Goal: Check status: Check status

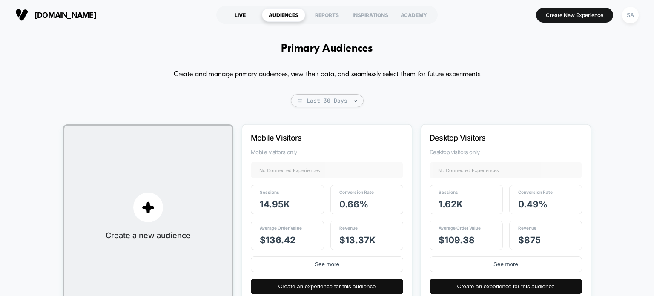
click at [231, 15] on div "LIVE" at bounding box center [239, 15] width 43 height 14
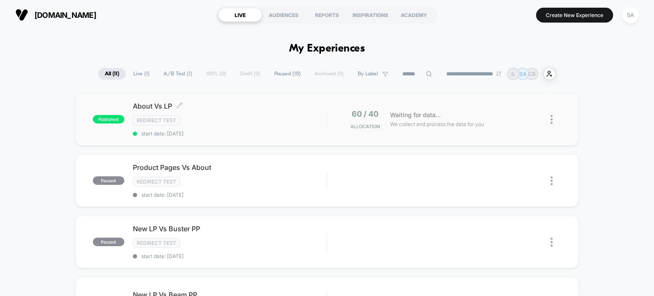
click at [305, 115] on div "Redirect Test" at bounding box center [230, 120] width 194 height 10
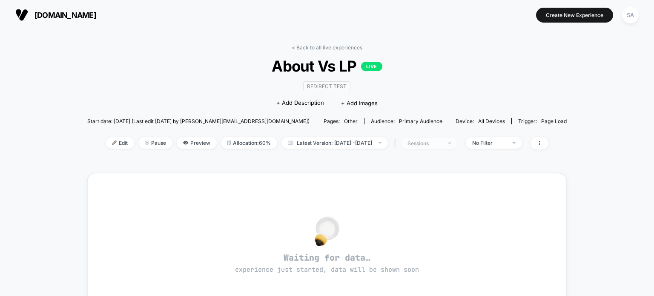
click at [436, 140] on div "sessions" at bounding box center [424, 143] width 34 height 6
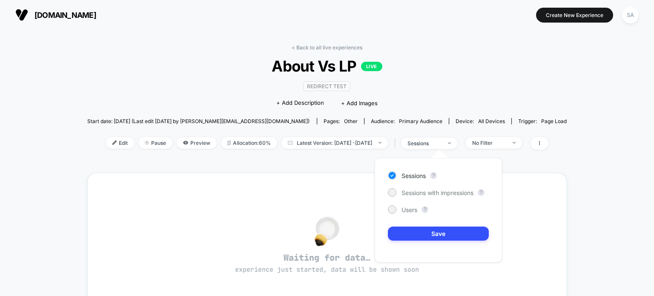
click at [628, 153] on div "< Back to all live experiences About Vs LP LIVE Redirect Test Click to edit exp…" at bounding box center [327, 264] width 654 height 469
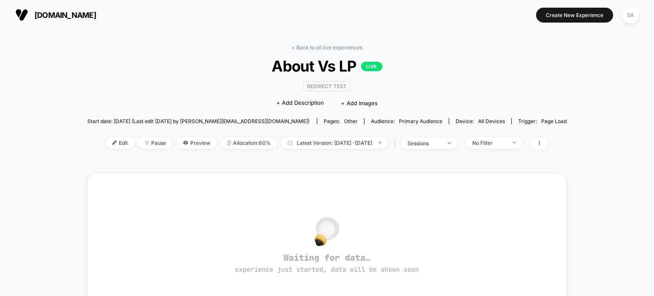
click at [23, 13] on img at bounding box center [21, 15] width 13 height 13
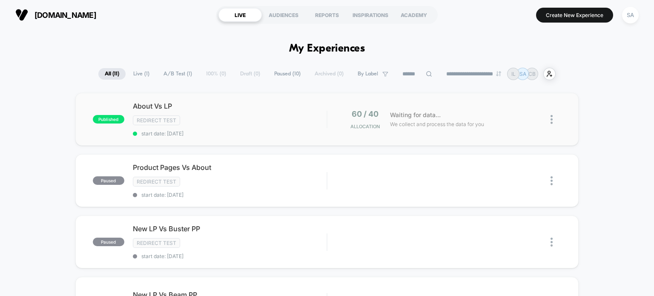
click at [341, 98] on div "published About Vs LP Redirect Test start date: [DATE] 60 / 40 Allocation Waiti…" at bounding box center [327, 119] width 504 height 53
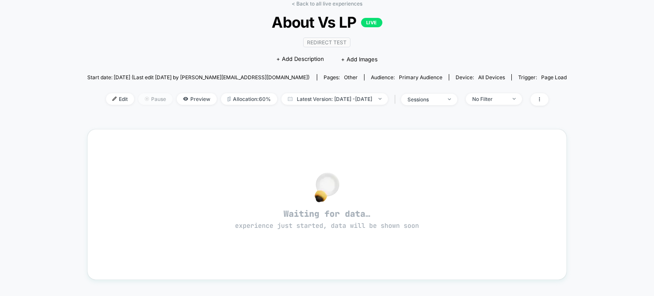
scroll to position [85, 0]
